Goal: Task Accomplishment & Management: Manage account settings

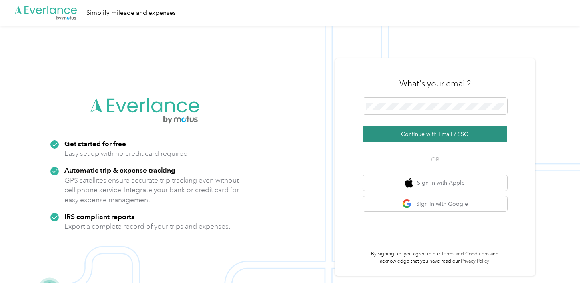
click at [460, 134] on button "Continue with Email / SSO" at bounding box center [435, 134] width 144 height 17
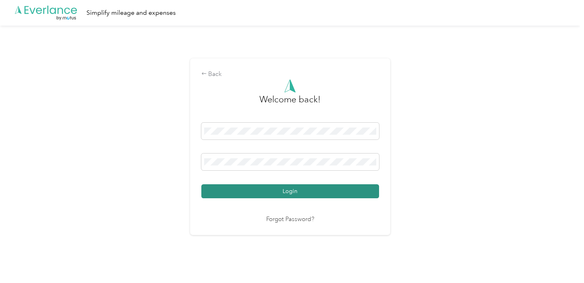
click at [286, 192] on button "Login" at bounding box center [290, 191] width 178 height 14
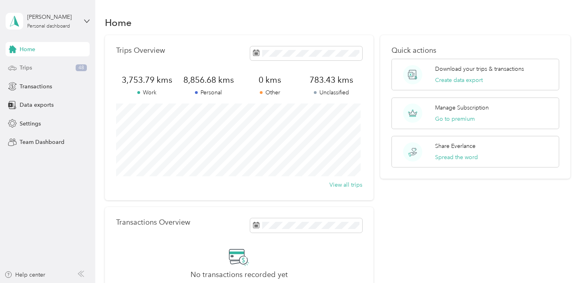
click at [27, 71] on span "Trips" at bounding box center [26, 68] width 12 height 8
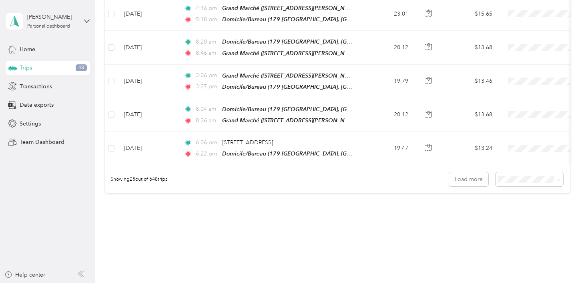
scroll to position [806, 0]
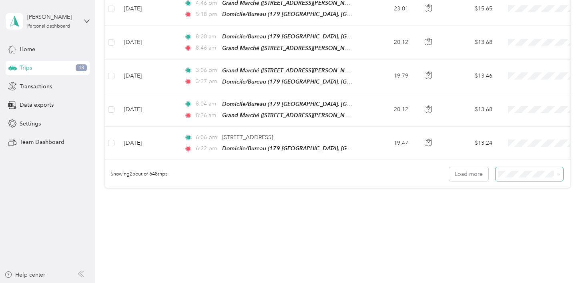
click at [554, 176] on span at bounding box center [557, 174] width 6 height 8
click at [557, 175] on icon at bounding box center [559, 175] width 4 height 4
click at [533, 204] on div "50 per load" at bounding box center [527, 204] width 57 height 8
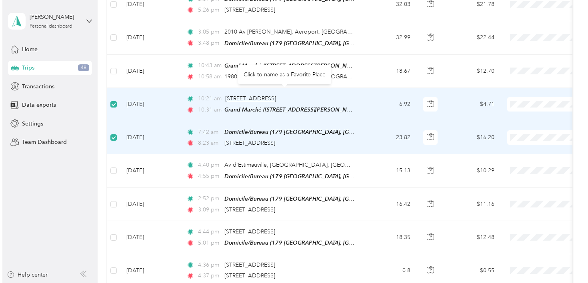
scroll to position [1190, 0]
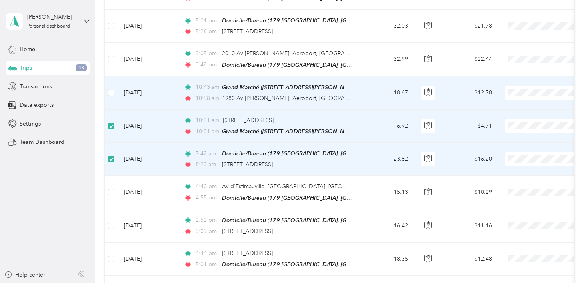
click at [114, 86] on td at bounding box center [111, 92] width 13 height 33
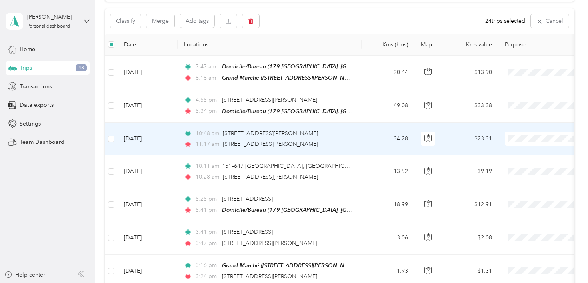
scroll to position [67, 0]
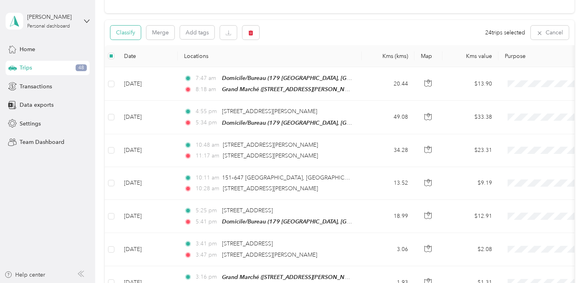
click at [136, 32] on button "Classify" at bounding box center [125, 33] width 30 height 14
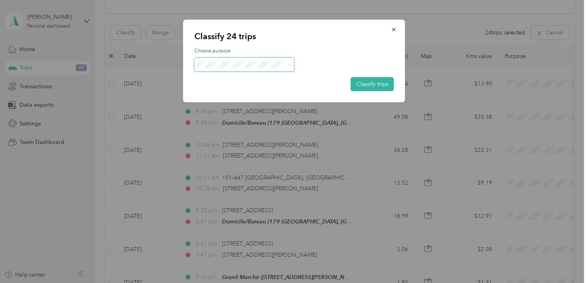
click at [289, 63] on icon at bounding box center [290, 65] width 4 height 4
click at [238, 81] on li "Work" at bounding box center [244, 79] width 100 height 14
click at [370, 86] on button "Classify trips" at bounding box center [372, 84] width 43 height 14
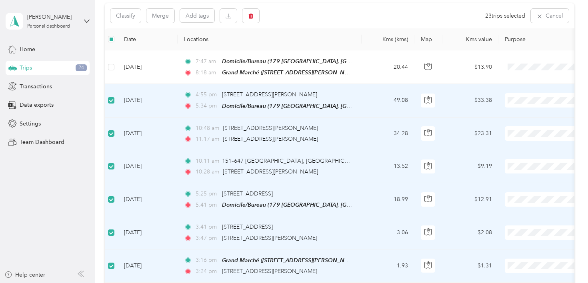
scroll to position [83, 0]
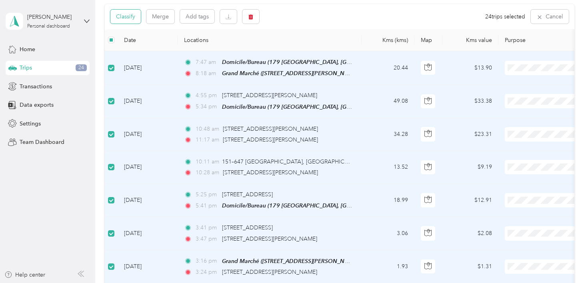
click at [130, 19] on button "Classify" at bounding box center [125, 17] width 30 height 14
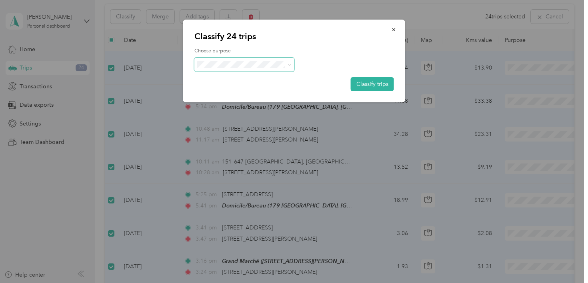
click at [288, 62] on span at bounding box center [290, 64] width 4 height 7
click at [290, 64] on icon at bounding box center [290, 65] width 4 height 4
click at [257, 96] on li "Personal" at bounding box center [244, 93] width 100 height 14
click at [378, 84] on button "Classify trips" at bounding box center [372, 84] width 43 height 14
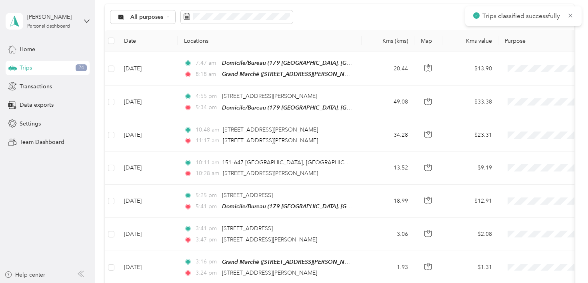
scroll to position [84, 0]
